Goal: Information Seeking & Learning: Learn about a topic

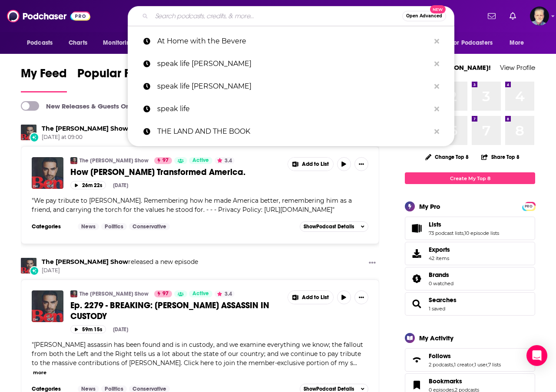
click at [304, 17] on input "Search podcasts, credits, & more..." at bounding box center [277, 16] width 251 height 14
paste input "Interrupted: Act 2 Reinventing Your Legacy"
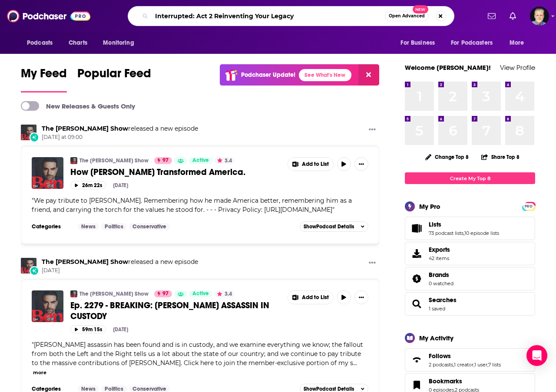
type input "Interrupted: Act 2 Reinventing Your Legacy"
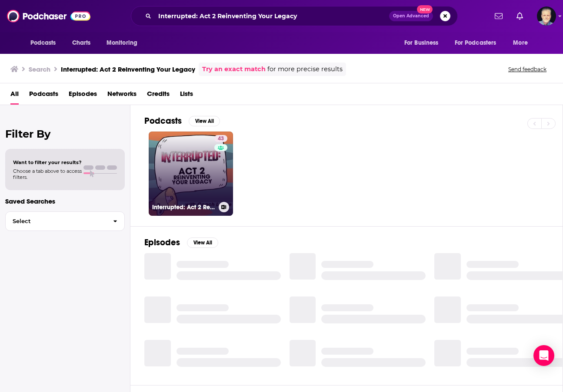
click at [181, 163] on link "43 Interrupted: Act 2 Reinventing Your Legacy" at bounding box center [191, 174] width 84 height 84
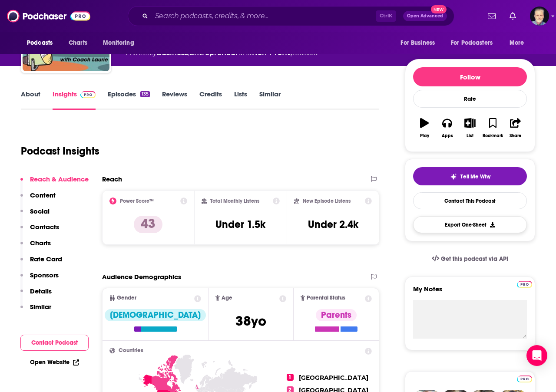
scroll to position [87, 0]
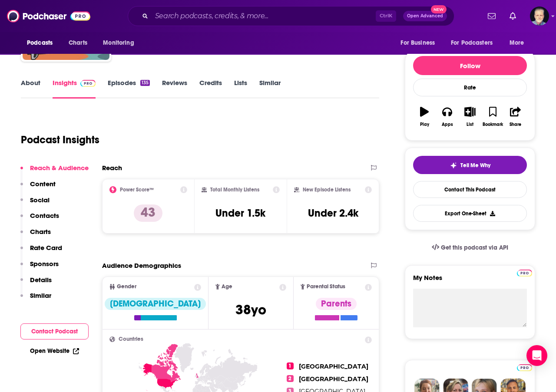
click at [33, 87] on link "About" at bounding box center [31, 89] width 20 height 20
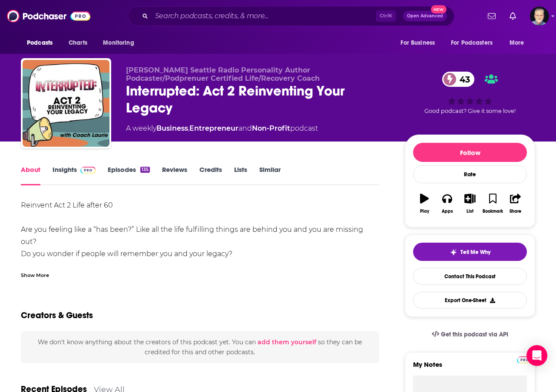
click at [35, 276] on div "Show More" at bounding box center [35, 275] width 28 height 8
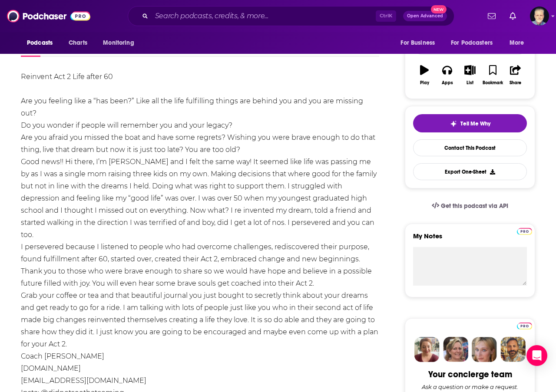
scroll to position [130, 0]
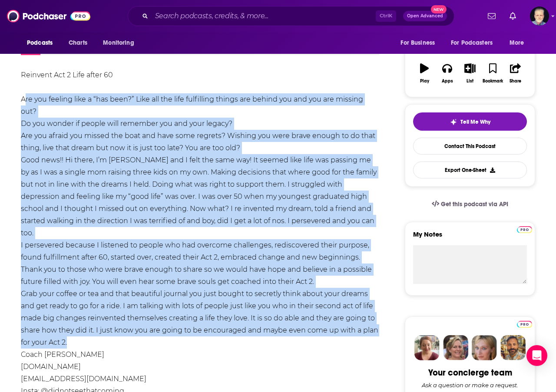
drag, startPoint x: 73, startPoint y: 329, endPoint x: 18, endPoint y: 103, distance: 232.2
copy div "Are you feeling like a “has been?” Like all the life fulfilling things are behi…"
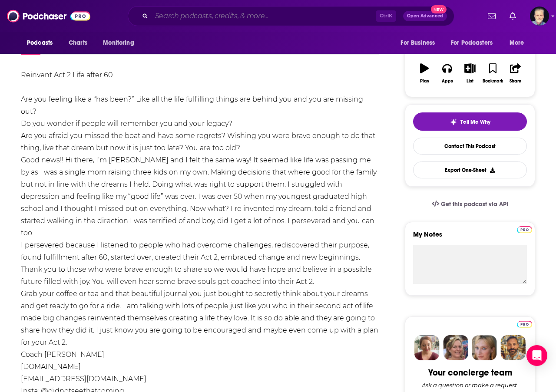
click at [291, 16] on input "Search podcasts, credits, & more..." at bounding box center [264, 16] width 224 height 14
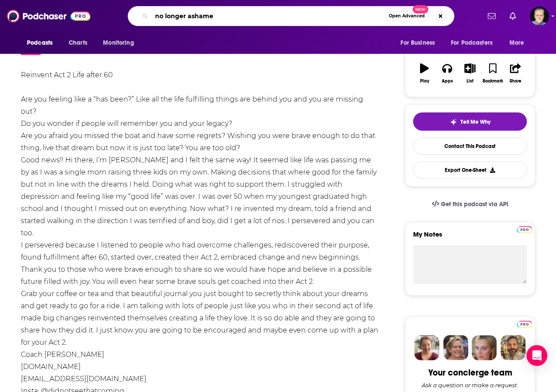
type input "no longer ashamed"
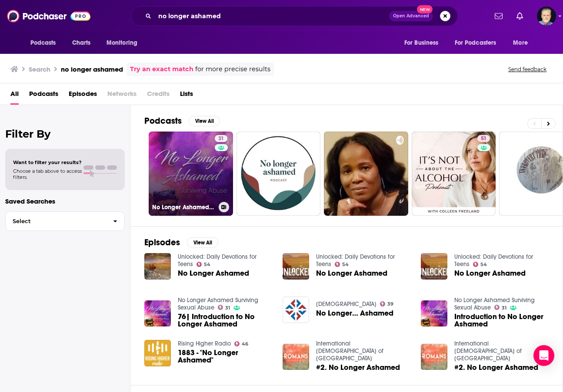
click at [188, 173] on link "31 No Longer Ashamed Surviving Sexual Abuse" at bounding box center [191, 174] width 84 height 84
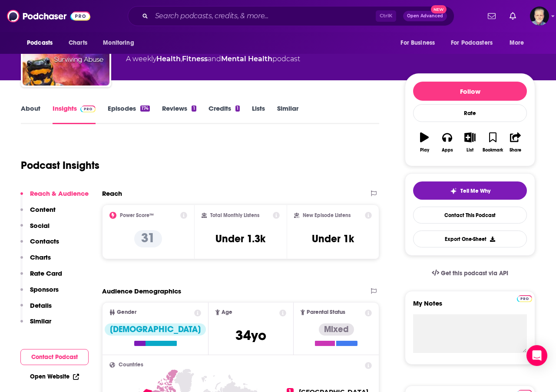
scroll to position [87, 0]
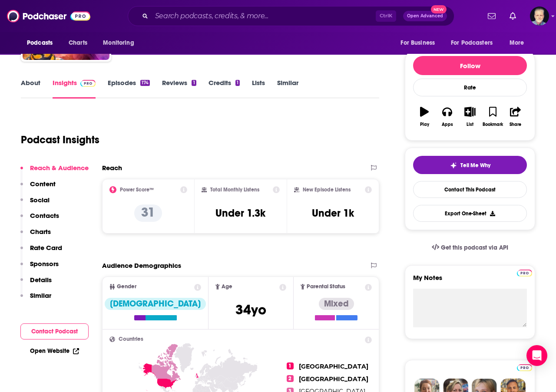
click at [124, 84] on link "Episodes 174" at bounding box center [129, 89] width 42 height 20
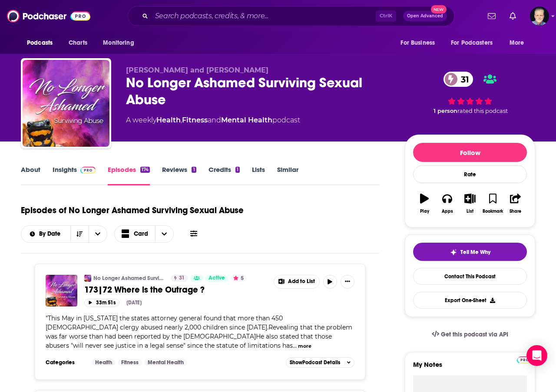
click at [70, 166] on link "Insights" at bounding box center [74, 176] width 43 height 20
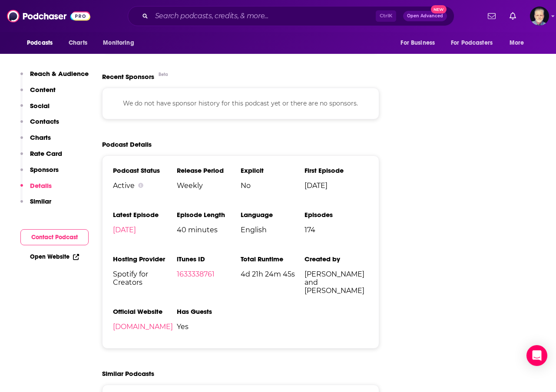
scroll to position [999, 0]
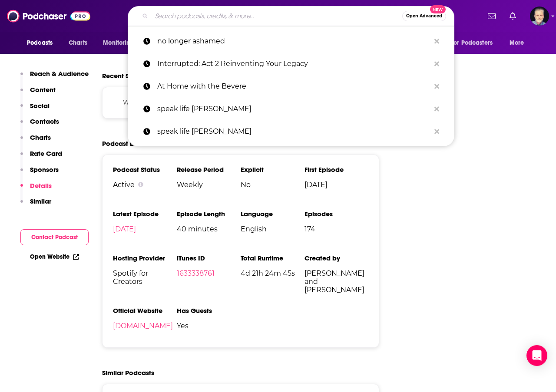
click at [319, 19] on input "Search podcasts, credits, & more..." at bounding box center [277, 16] width 251 height 14
paste input "THE [PERSON_NAME] SHOW: LOVE IS PODCAST"
type input "THE [PERSON_NAME] SHOW: LOVE IS PODCAST"
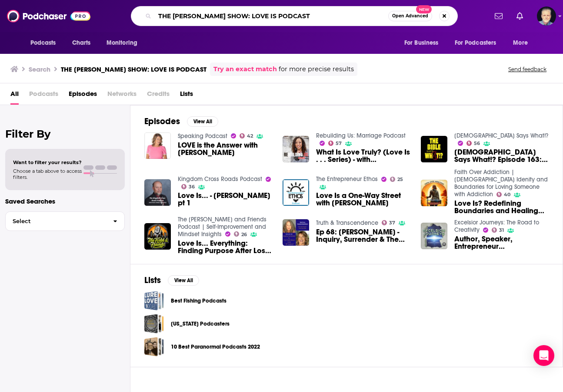
drag, startPoint x: 318, startPoint y: 15, endPoint x: 244, endPoint y: 14, distance: 73.9
click at [244, 14] on input "THE [PERSON_NAME] SHOW: LOVE IS PODCAST" at bounding box center [271, 16] width 233 height 14
type input "THE [PERSON_NAME] SHOW"
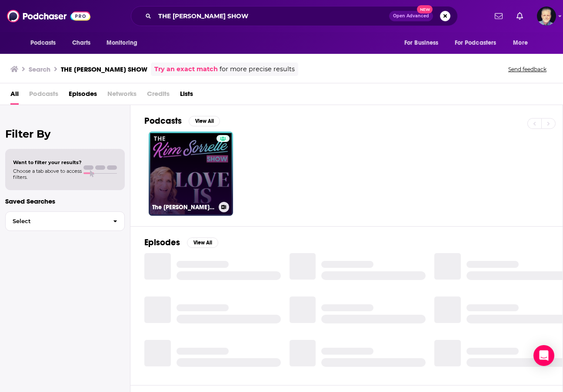
click at [197, 163] on link "The Kim Sorrelle Show, LOVE IS" at bounding box center [191, 174] width 84 height 84
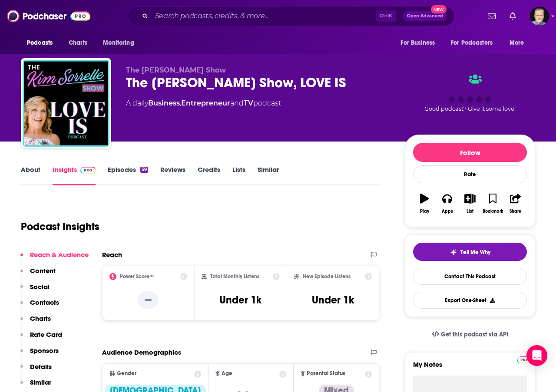
click at [31, 170] on link "About" at bounding box center [31, 176] width 20 height 20
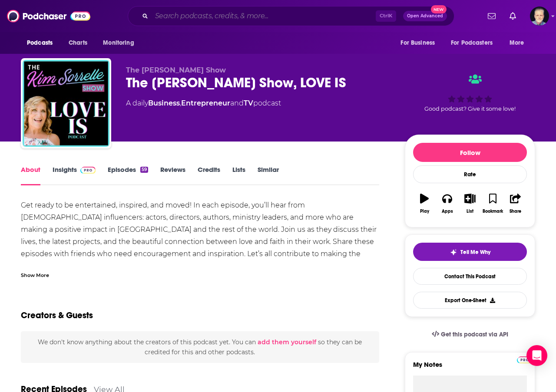
click at [302, 17] on input "Search podcasts, credits, & more..." at bounding box center [264, 16] width 224 height 14
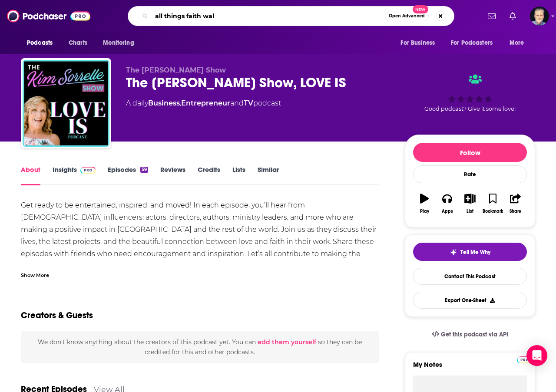
type input "all things faith walk"
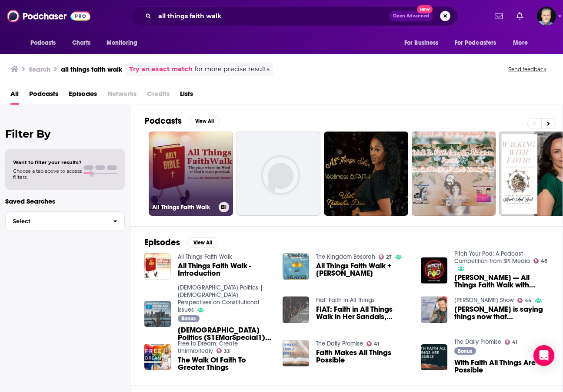
click at [197, 151] on link "All Things Faith Walk" at bounding box center [191, 174] width 84 height 84
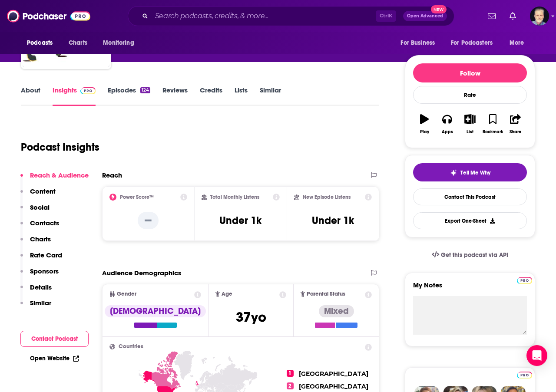
scroll to position [87, 0]
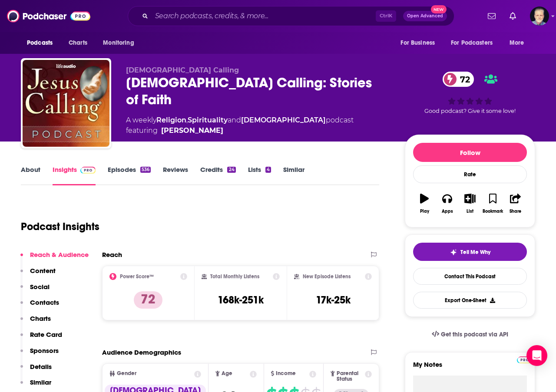
click at [34, 171] on link "About" at bounding box center [31, 176] width 20 height 20
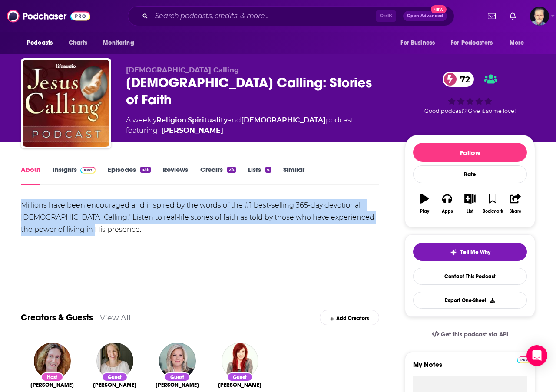
drag, startPoint x: 104, startPoint y: 225, endPoint x: 21, endPoint y: 207, distance: 84.9
click at [21, 207] on div "Millions have been encouraged and inspired by the words of the #1 best-selling …" at bounding box center [200, 217] width 359 height 37
copy div "Millions have been encouraged and inspired by the words of the #1 best-selling …"
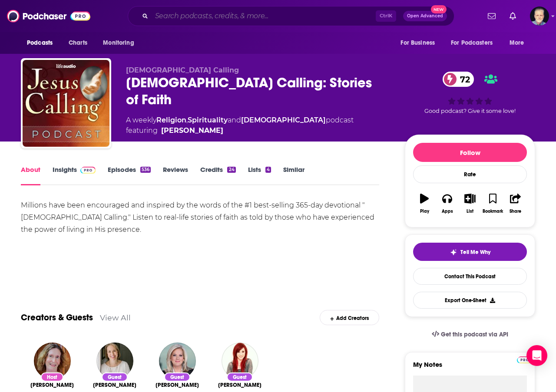
click at [242, 16] on input "Search podcasts, credits, & more..." at bounding box center [264, 16] width 224 height 14
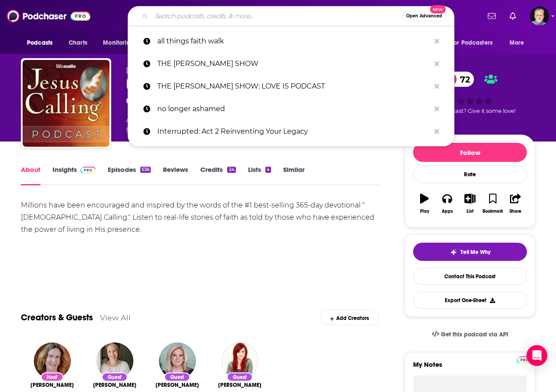
paste input "[DEMOGRAPHIC_DATA] LISTENS: STORIES OF PRAYER"
type input "[DEMOGRAPHIC_DATA] LISTENS: STORIES OF PRAYER"
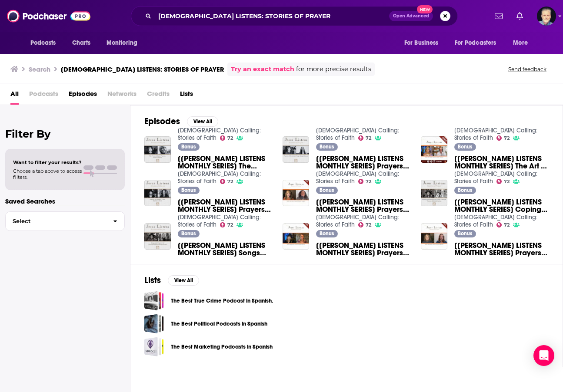
click at [215, 201] on span "[[PERSON_NAME] LISTENS MONTHLY SERIES] Prayers for Leaps of Faith: [PERSON_NAME]" at bounding box center [225, 206] width 94 height 15
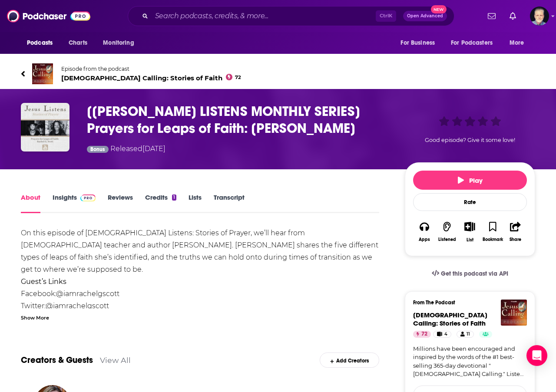
click at [69, 198] on link "Insights" at bounding box center [74, 203] width 43 height 20
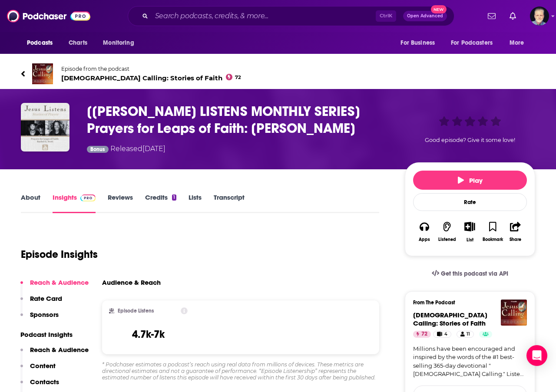
click at [114, 80] on span "[DEMOGRAPHIC_DATA] Calling: Stories of Faith 72" at bounding box center [151, 78] width 180 height 8
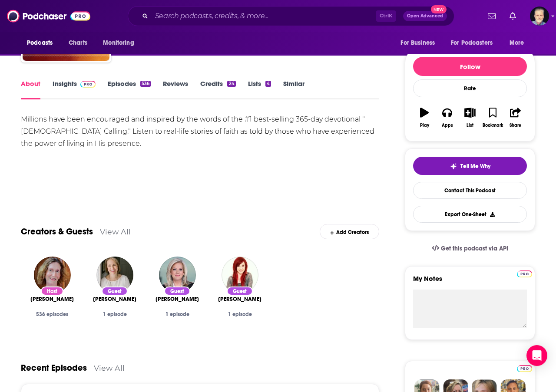
scroll to position [87, 0]
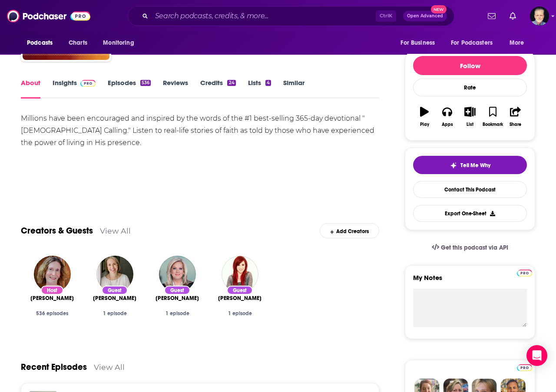
click at [123, 80] on link "Episodes 536" at bounding box center [129, 89] width 43 height 20
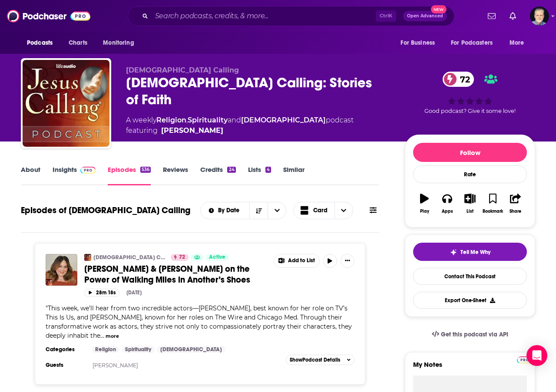
click at [33, 167] on link "About" at bounding box center [31, 176] width 20 height 20
